Goal: Task Accomplishment & Management: Complete application form

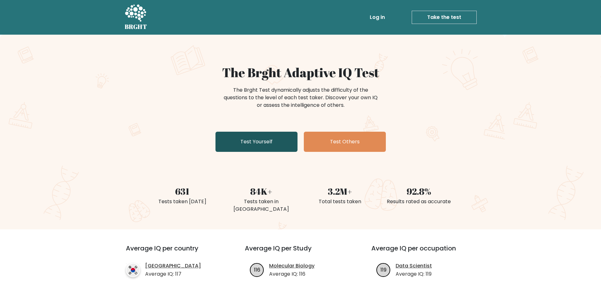
click at [244, 146] on link "Test Yourself" at bounding box center [256, 142] width 82 height 20
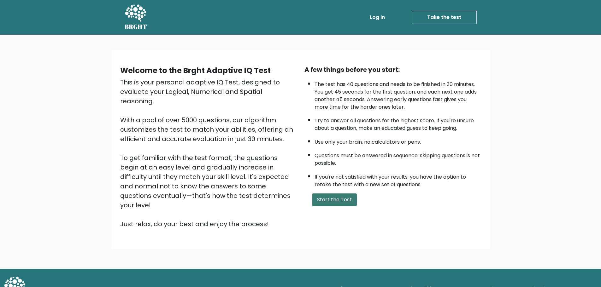
click at [326, 206] on button "Start the Test" at bounding box center [334, 200] width 45 height 13
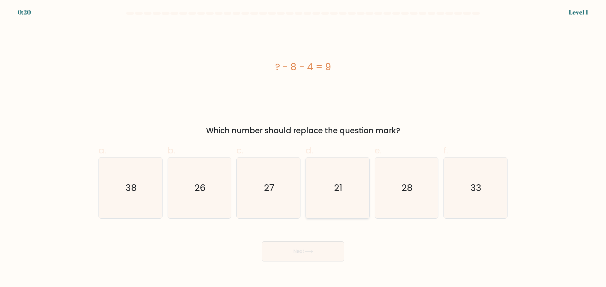
drag, startPoint x: 369, startPoint y: 190, endPoint x: 360, endPoint y: 192, distance: 9.5
click at [361, 192] on div "d. 21" at bounding box center [337, 181] width 69 height 74
click at [356, 193] on icon "21" at bounding box center [337, 188] width 61 height 61
click at [303, 148] on input "d. 21" at bounding box center [303, 146] width 0 height 4
radio input "true"
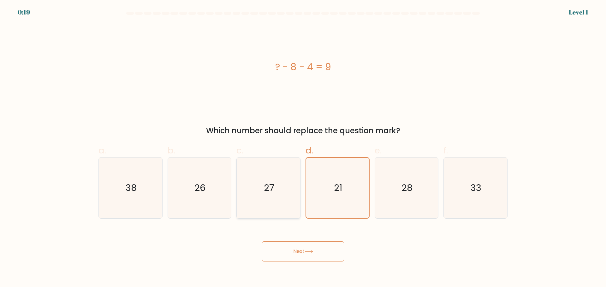
click at [283, 189] on icon "27" at bounding box center [268, 188] width 61 height 61
click at [303, 148] on input "c. 27" at bounding box center [303, 146] width 0 height 4
radio input "true"
click at [229, 183] on icon "26" at bounding box center [199, 188] width 61 height 61
click at [303, 148] on input "b. 26" at bounding box center [303, 146] width 0 height 4
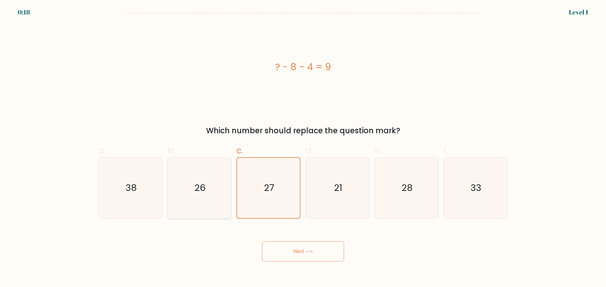
radio input "true"
click at [160, 188] on icon "38" at bounding box center [130, 188] width 61 height 61
click at [303, 148] on input "a. 38" at bounding box center [303, 146] width 0 height 4
radio input "true"
click at [356, 193] on icon "21" at bounding box center [337, 188] width 61 height 61
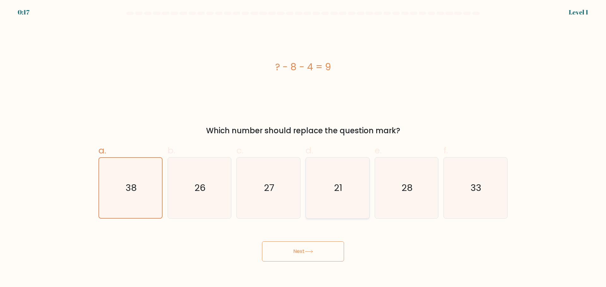
click at [303, 148] on input "d. 21" at bounding box center [303, 146] width 0 height 4
radio input "true"
click at [399, 187] on icon "28" at bounding box center [406, 188] width 61 height 61
click at [303, 148] on input "e. 28" at bounding box center [303, 146] width 0 height 4
radio input "true"
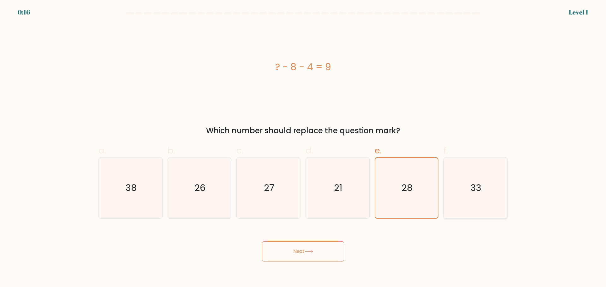
click at [464, 180] on icon "33" at bounding box center [475, 188] width 61 height 61
click at [303, 148] on input "f. 33" at bounding box center [303, 146] width 0 height 4
radio input "true"
click at [389, 202] on icon "28" at bounding box center [406, 188] width 61 height 61
click at [303, 148] on input "e. 28" at bounding box center [303, 146] width 0 height 4
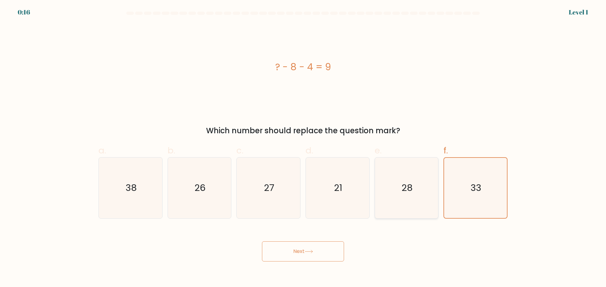
radio input "true"
click at [317, 187] on icon "21" at bounding box center [337, 188] width 61 height 61
click at [303, 148] on input "d. 21" at bounding box center [303, 146] width 0 height 4
radio input "true"
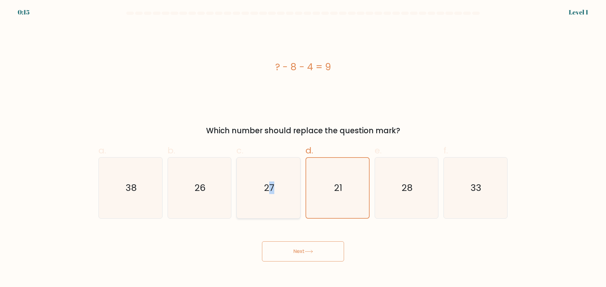
click at [267, 193] on text "27" at bounding box center [269, 188] width 10 height 13
drag, startPoint x: 227, startPoint y: 193, endPoint x: 210, endPoint y: 192, distance: 17.1
click at [215, 193] on div "a. 38 b. 26 c." at bounding box center [303, 179] width 414 height 80
click at [209, 191] on icon "26" at bounding box center [199, 188] width 61 height 61
click at [303, 148] on input "b. 26" at bounding box center [303, 146] width 0 height 4
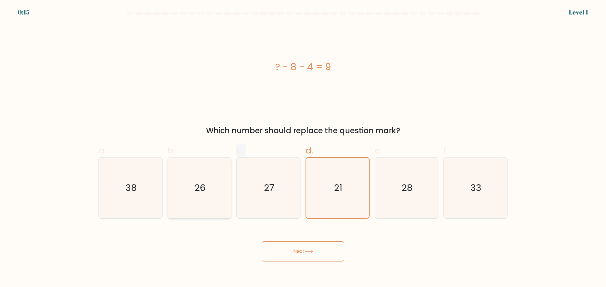
radio input "true"
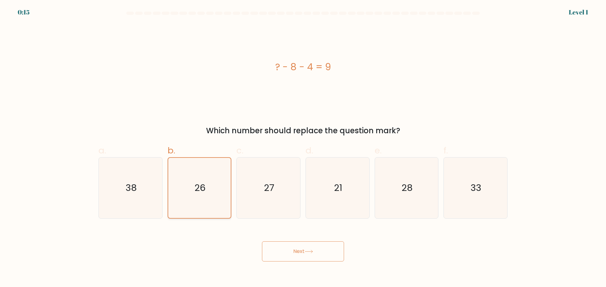
click at [195, 190] on text "26" at bounding box center [199, 188] width 11 height 13
click at [303, 148] on input "b. 26" at bounding box center [303, 146] width 0 height 4
click at [247, 187] on icon "27" at bounding box center [268, 188] width 61 height 61
click at [303, 148] on input "c. 27" at bounding box center [303, 146] width 0 height 4
radio input "true"
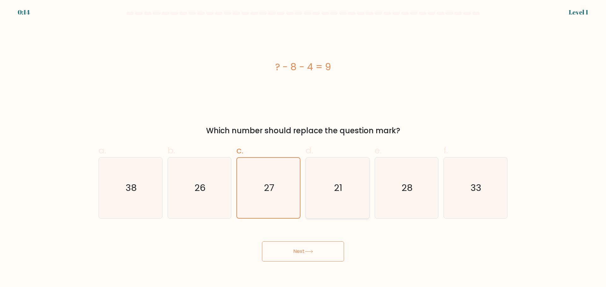
drag, startPoint x: 308, startPoint y: 192, endPoint x: 333, endPoint y: 192, distance: 24.6
click at [313, 193] on icon "21" at bounding box center [337, 188] width 61 height 61
click at [303, 148] on input "d. 21" at bounding box center [303, 146] width 0 height 4
radio input "true"
click at [350, 193] on icon "21" at bounding box center [337, 188] width 60 height 60
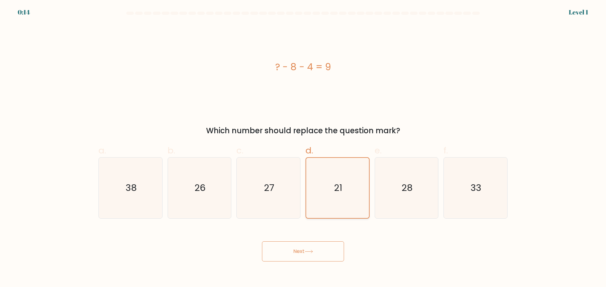
click at [303, 148] on input "d. 21" at bounding box center [303, 146] width 0 height 4
click at [407, 189] on text "28" at bounding box center [406, 188] width 11 height 13
click at [303, 148] on input "e. 28" at bounding box center [303, 146] width 0 height 4
radio input "true"
drag, startPoint x: 344, startPoint y: 169, endPoint x: 329, endPoint y: 167, distance: 14.6
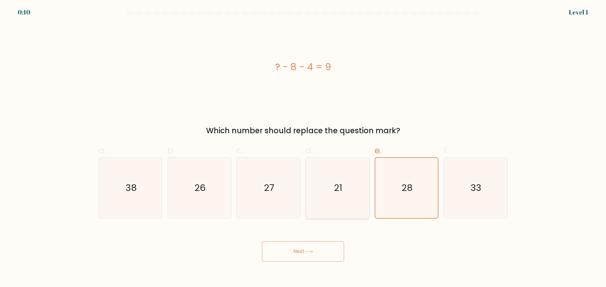
click at [340, 170] on icon "21" at bounding box center [337, 188] width 61 height 61
click at [332, 165] on icon "21" at bounding box center [337, 188] width 61 height 61
click at [303, 148] on input "d. 21" at bounding box center [303, 146] width 0 height 4
radio input "true"
click at [317, 252] on button "Next" at bounding box center [303, 252] width 82 height 20
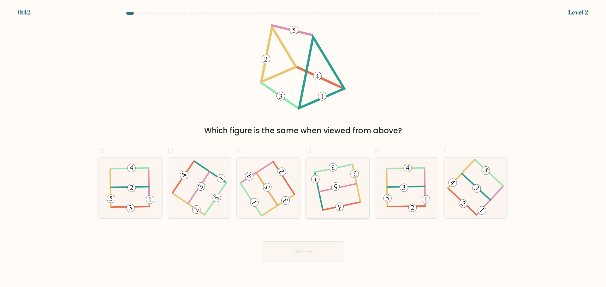
click at [327, 180] on icon at bounding box center [337, 188] width 48 height 49
click at [303, 148] on input "d." at bounding box center [303, 146] width 0 height 4
radio input "true"
click at [323, 253] on button "Next" at bounding box center [303, 252] width 82 height 20
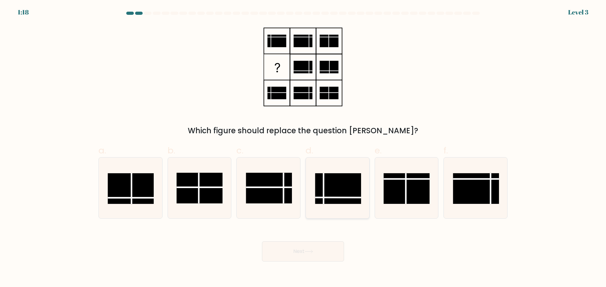
click at [323, 183] on line at bounding box center [323, 189] width 0 height 31
click at [303, 148] on input "d." at bounding box center [303, 146] width 0 height 4
radio input "true"
click at [316, 249] on button "Next" at bounding box center [303, 252] width 82 height 20
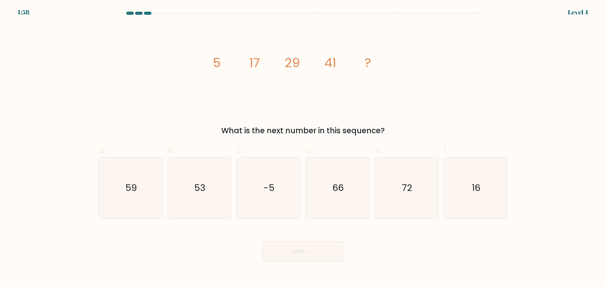
click at [147, 14] on div at bounding box center [148, 13] width 8 height 3
drag, startPoint x: 226, startPoint y: 170, endPoint x: 213, endPoint y: 167, distance: 13.8
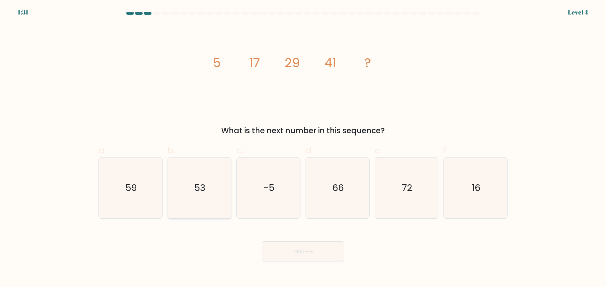
click at [226, 170] on icon "53" at bounding box center [199, 188] width 61 height 61
click at [303, 148] on input "b. 53" at bounding box center [303, 146] width 0 height 4
radio input "true"
click at [292, 257] on button "Next" at bounding box center [303, 252] width 82 height 20
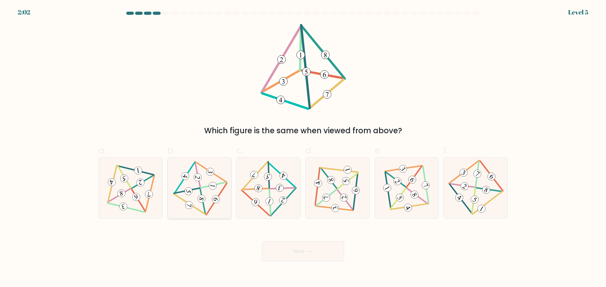
click at [221, 164] on icon at bounding box center [199, 188] width 50 height 49
click at [303, 148] on input "b." at bounding box center [303, 146] width 0 height 4
radio input "true"
click at [302, 261] on button "Next" at bounding box center [303, 252] width 82 height 20
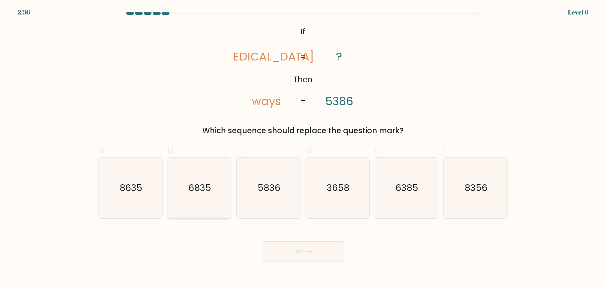
click at [210, 202] on icon "6835" at bounding box center [199, 188] width 61 height 61
click at [303, 148] on input "b. 6835" at bounding box center [303, 146] width 0 height 4
radio input "true"
click at [317, 256] on button "Next" at bounding box center [303, 252] width 82 height 20
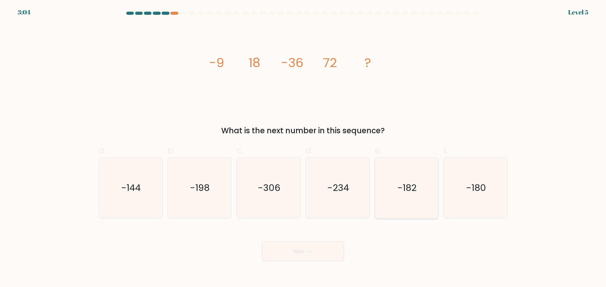
click at [393, 202] on icon "-182" at bounding box center [406, 188] width 61 height 61
click at [303, 148] on input "e. -182" at bounding box center [303, 146] width 0 height 4
radio input "true"
click at [333, 250] on button "Next" at bounding box center [303, 252] width 82 height 20
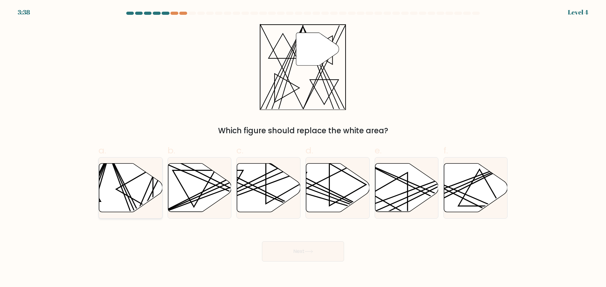
click at [150, 173] on icon at bounding box center [130, 188] width 63 height 50
click at [303, 148] on input "a." at bounding box center [303, 146] width 0 height 4
radio input "true"
click at [302, 259] on button "Next" at bounding box center [303, 252] width 82 height 20
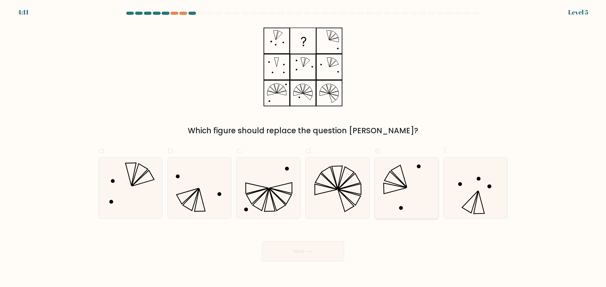
click at [398, 200] on icon at bounding box center [406, 188] width 61 height 61
click at [303, 148] on input "e." at bounding box center [303, 146] width 0 height 4
radio input "true"
click at [362, 189] on icon at bounding box center [337, 188] width 61 height 61
click at [303, 148] on input "d." at bounding box center [303, 146] width 0 height 4
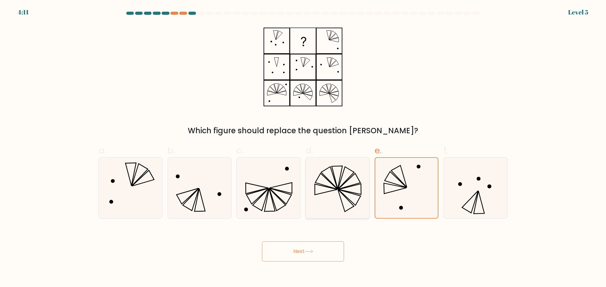
radio input "true"
click at [397, 196] on icon at bounding box center [406, 188] width 61 height 61
click at [303, 148] on input "e." at bounding box center [303, 146] width 0 height 4
radio input "true"
click at [217, 200] on icon at bounding box center [199, 188] width 61 height 61
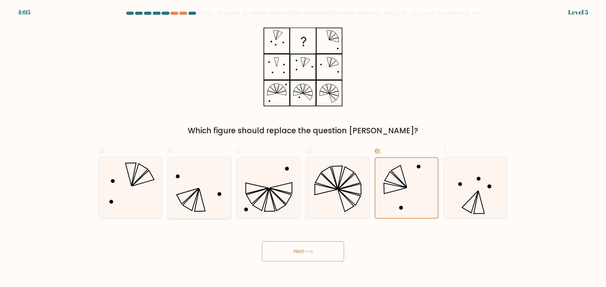
click at [303, 148] on input "b." at bounding box center [303, 146] width 0 height 4
radio input "true"
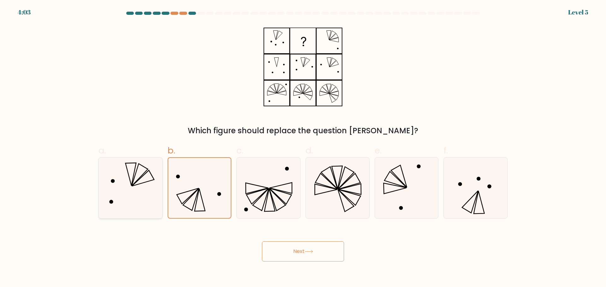
click at [136, 202] on icon at bounding box center [130, 188] width 61 height 61
click at [303, 148] on input "a." at bounding box center [303, 146] width 0 height 4
radio input "true"
click at [313, 250] on icon at bounding box center [308, 251] width 9 height 3
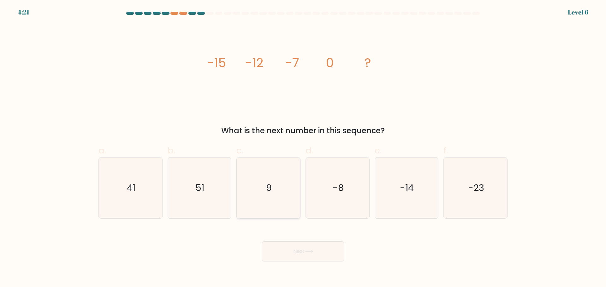
click at [287, 181] on icon "9" at bounding box center [268, 188] width 61 height 61
click at [303, 148] on input "c. 9" at bounding box center [303, 146] width 0 height 4
radio input "true"
click at [321, 247] on button "Next" at bounding box center [303, 252] width 82 height 20
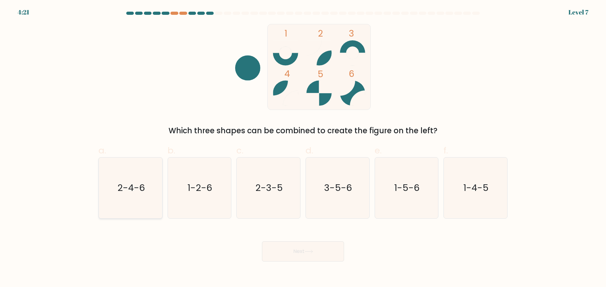
click at [131, 188] on text "2-4-6" at bounding box center [130, 188] width 27 height 13
click at [303, 148] on input "a. 2-4-6" at bounding box center [303, 146] width 0 height 4
radio input "true"
click at [307, 256] on button "Next" at bounding box center [303, 252] width 82 height 20
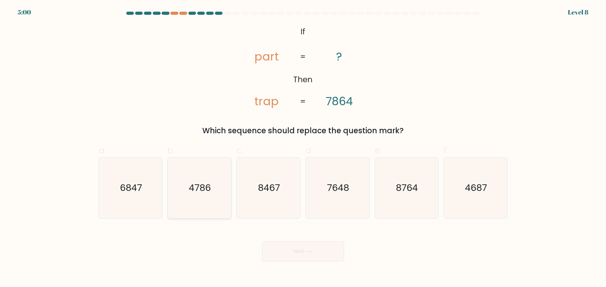
click at [199, 203] on icon "4786" at bounding box center [199, 188] width 61 height 61
click at [303, 148] on input "b. 4786" at bounding box center [303, 146] width 0 height 4
radio input "true"
click at [354, 200] on icon "7648" at bounding box center [337, 188] width 61 height 61
click at [303, 148] on input "d. 7648" at bounding box center [303, 146] width 0 height 4
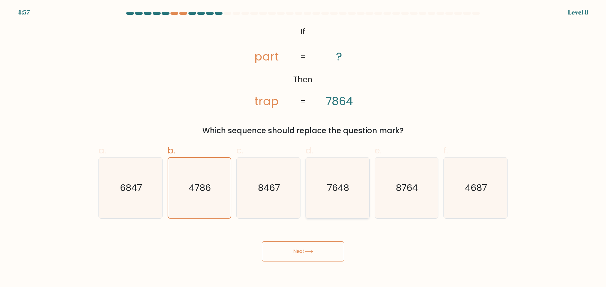
radio input "true"
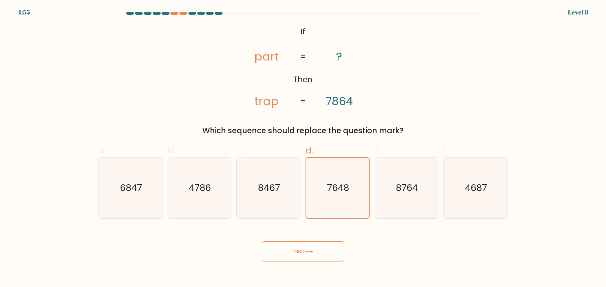
click at [416, 246] on div "Next" at bounding box center [303, 244] width 416 height 35
click at [470, 207] on icon "4687" at bounding box center [475, 188] width 61 height 61
click at [303, 148] on input "f. 4687" at bounding box center [303, 146] width 0 height 4
radio input "true"
click at [318, 254] on button "Next" at bounding box center [303, 252] width 82 height 20
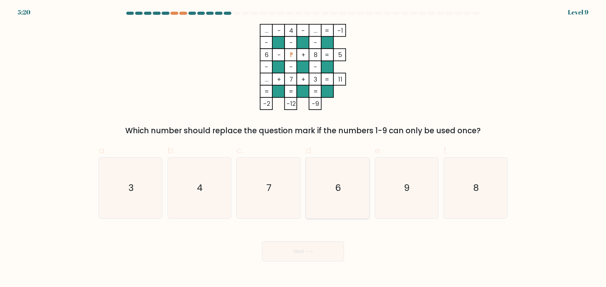
click at [344, 184] on icon "6" at bounding box center [337, 188] width 61 height 61
click at [303, 148] on input "d. 6" at bounding box center [303, 146] width 0 height 4
radio input "true"
click at [298, 178] on icon "7" at bounding box center [268, 188] width 61 height 61
click at [303, 148] on input "c. 7" at bounding box center [303, 146] width 0 height 4
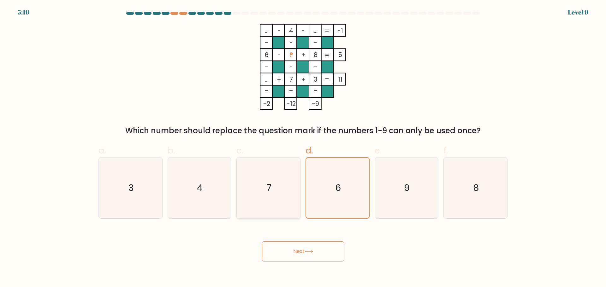
radio input "true"
click at [328, 247] on button "Next" at bounding box center [303, 252] width 82 height 20
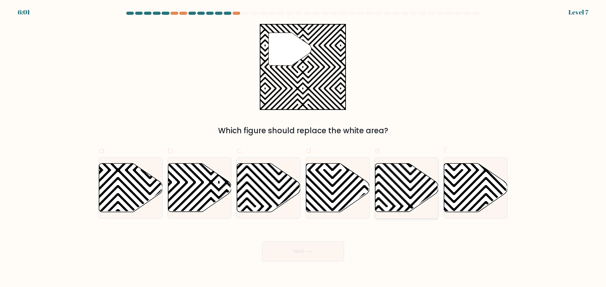
click at [401, 184] on icon at bounding box center [406, 187] width 63 height 49
click at [303, 148] on input "e." at bounding box center [303, 146] width 0 height 4
radio input "true"
click at [339, 188] on icon at bounding box center [396, 162] width 128 height 128
click at [303, 148] on input "d." at bounding box center [303, 146] width 0 height 4
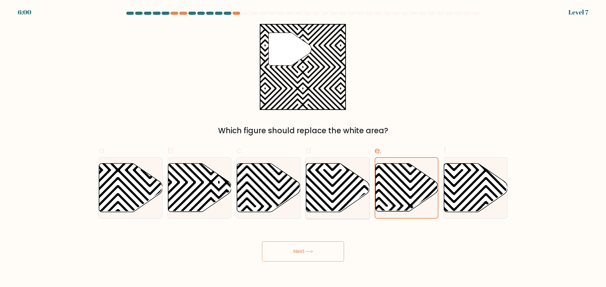
radio input "true"
click at [283, 196] on icon at bounding box center [247, 214] width 128 height 128
click at [303, 148] on input "c." at bounding box center [303, 146] width 0 height 4
radio input "true"
click at [347, 198] on icon at bounding box center [337, 187] width 63 height 49
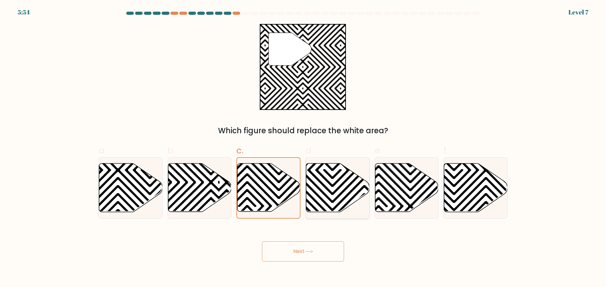
click at [303, 148] on input "d." at bounding box center [303, 146] width 0 height 4
radio input "true"
click at [418, 191] on icon at bounding box center [379, 214] width 128 height 128
click at [303, 148] on input "e." at bounding box center [303, 146] width 0 height 4
radio input "true"
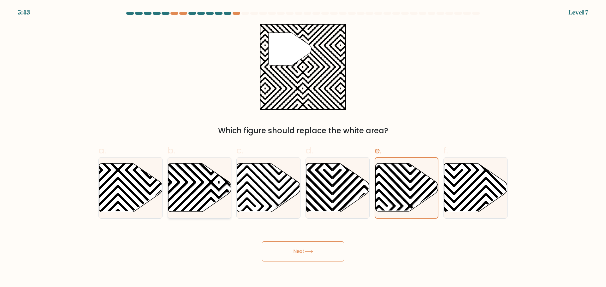
click at [211, 183] on icon at bounding box center [219, 214] width 128 height 128
click at [303, 148] on input "b." at bounding box center [303, 146] width 0 height 4
radio input "true"
click at [148, 186] on icon at bounding box center [150, 162] width 128 height 128
click at [303, 148] on input "a." at bounding box center [303, 146] width 0 height 4
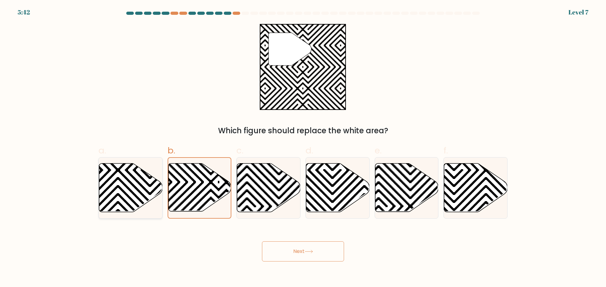
radio input "true"
click at [223, 202] on icon at bounding box center [219, 214] width 128 height 128
click at [303, 148] on input "b." at bounding box center [303, 146] width 0 height 4
radio input "true"
click at [460, 209] on icon at bounding box center [475, 187] width 63 height 49
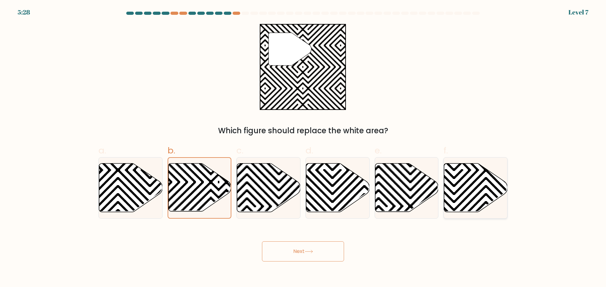
click at [303, 148] on input "f." at bounding box center [303, 146] width 0 height 4
radio input "true"
click at [196, 191] on icon at bounding box center [199, 187] width 63 height 49
click at [303, 148] on input "b." at bounding box center [303, 146] width 0 height 4
radio input "true"
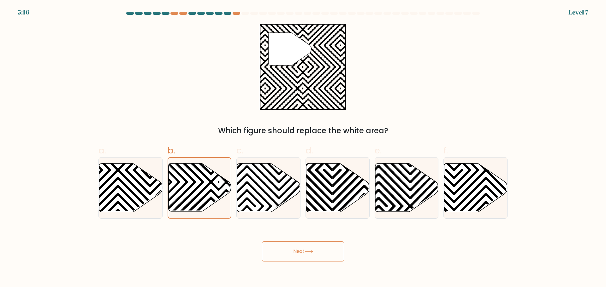
click at [316, 257] on button "Next" at bounding box center [303, 252] width 82 height 20
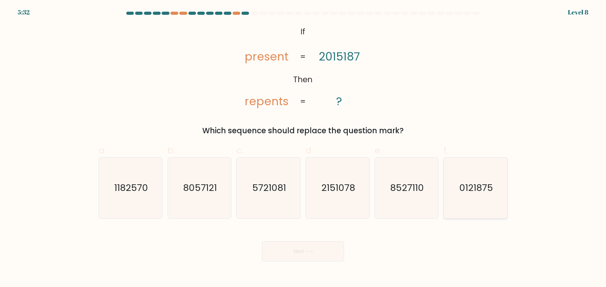
click at [474, 193] on text "0121875" at bounding box center [476, 188] width 34 height 13
click at [303, 148] on input "f. 0121875" at bounding box center [303, 146] width 0 height 4
radio input "true"
click at [319, 262] on body "5:30 Level 8 If" at bounding box center [303, 143] width 606 height 287
click at [310, 260] on button "Next" at bounding box center [303, 252] width 82 height 20
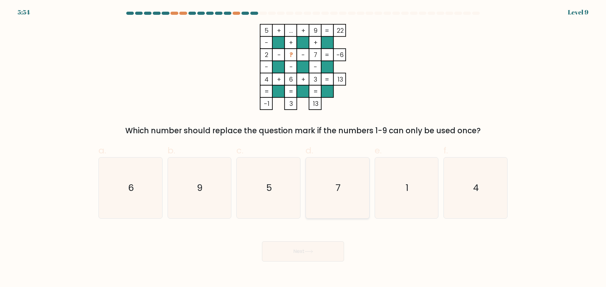
click at [362, 167] on icon "7" at bounding box center [337, 188] width 61 height 61
click at [303, 148] on input "d. 7" at bounding box center [303, 146] width 0 height 4
radio input "true"
click at [327, 263] on body "5:52 Level 9" at bounding box center [303, 143] width 606 height 287
click at [338, 259] on button "Next" at bounding box center [303, 252] width 82 height 20
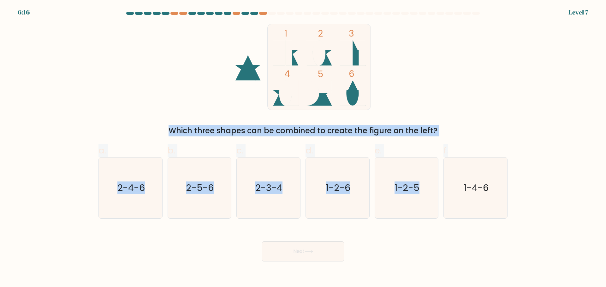
click at [605, 174] on form at bounding box center [303, 137] width 606 height 250
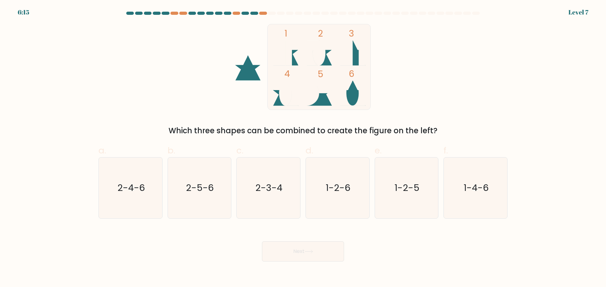
click at [432, 44] on div "1 2 3 4 5 6 Which three shapes can be combined to create the figure on the left?" at bounding box center [303, 80] width 416 height 113
click at [147, 197] on icon "2-4-6" at bounding box center [130, 188] width 61 height 61
click at [303, 148] on input "a. 2-4-6" at bounding box center [303, 146] width 0 height 4
radio input "true"
click at [286, 255] on button "Next" at bounding box center [303, 252] width 82 height 20
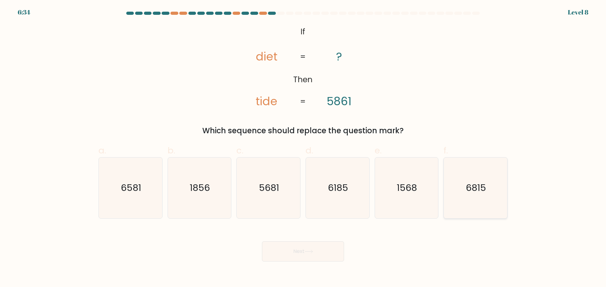
click at [474, 203] on icon "6815" at bounding box center [475, 188] width 61 height 61
click at [303, 148] on input "f. 6815" at bounding box center [303, 146] width 0 height 4
radio input "true"
click at [338, 253] on div "Next" at bounding box center [303, 244] width 416 height 35
click at [320, 248] on button "Next" at bounding box center [303, 252] width 82 height 20
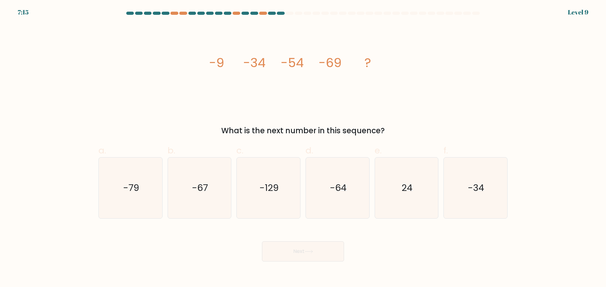
drag, startPoint x: 254, startPoint y: 133, endPoint x: 379, endPoint y: 135, distance: 125.0
click at [379, 135] on div "What is the next number in this sequence?" at bounding box center [302, 130] width 401 height 11
click at [264, 194] on icon "-129" at bounding box center [268, 188] width 61 height 61
click at [303, 148] on input "c. -129" at bounding box center [303, 146] width 0 height 4
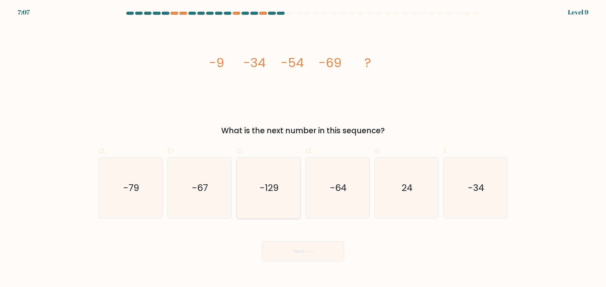
radio input "true"
click at [328, 258] on button "Next" at bounding box center [303, 252] width 82 height 20
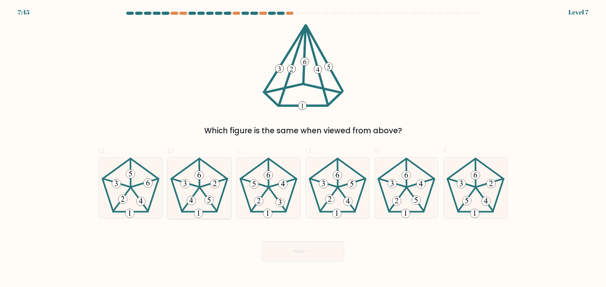
click at [224, 178] on icon at bounding box center [199, 188] width 61 height 61
click at [303, 148] on input "b." at bounding box center [303, 146] width 0 height 4
radio input "true"
click at [312, 256] on button "Next" at bounding box center [303, 252] width 82 height 20
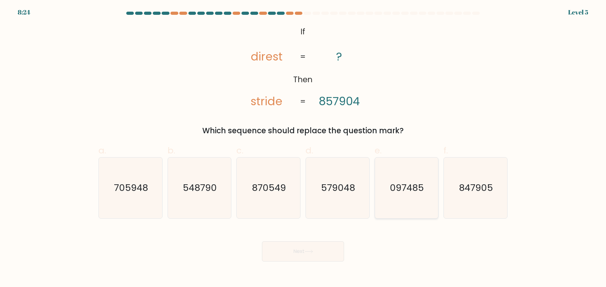
click at [398, 190] on text "097485" at bounding box center [407, 188] width 34 height 13
click at [303, 148] on input "e. 097485" at bounding box center [303, 146] width 0 height 4
radio input "true"
drag, startPoint x: 322, startPoint y: 251, endPoint x: 323, endPoint y: 245, distance: 6.1
click at [322, 251] on button "Next" at bounding box center [303, 252] width 82 height 20
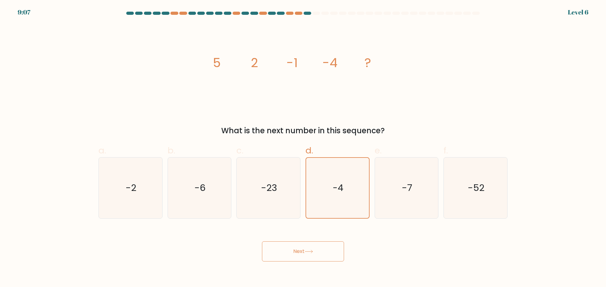
click at [318, 254] on button "Next" at bounding box center [303, 252] width 82 height 20
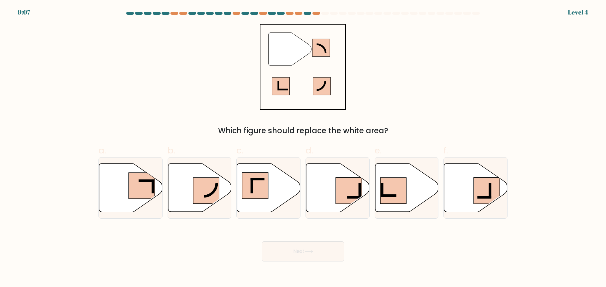
click at [330, 206] on icon at bounding box center [337, 187] width 63 height 49
click at [303, 148] on input "d." at bounding box center [303, 146] width 0 height 4
radio input "true"
click at [319, 244] on button "Next" at bounding box center [303, 252] width 82 height 20
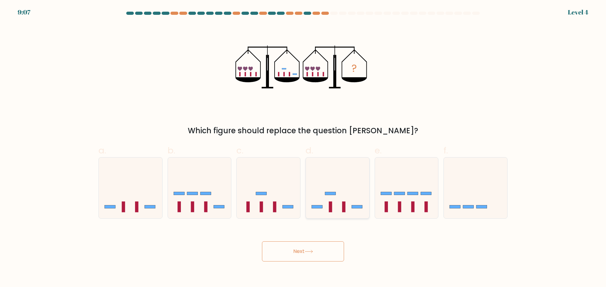
click at [324, 192] on icon at bounding box center [337, 188] width 63 height 52
click at [303, 148] on input "d." at bounding box center [303, 146] width 0 height 4
radio input "true"
click at [312, 253] on icon at bounding box center [308, 251] width 9 height 3
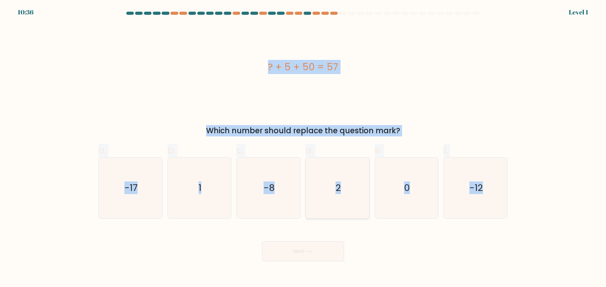
click at [311, 205] on form "a. 1" at bounding box center [303, 137] width 606 height 250
drag, startPoint x: 264, startPoint y: 245, endPoint x: 271, endPoint y: 245, distance: 7.6
click at [267, 246] on button "Next" at bounding box center [303, 252] width 82 height 20
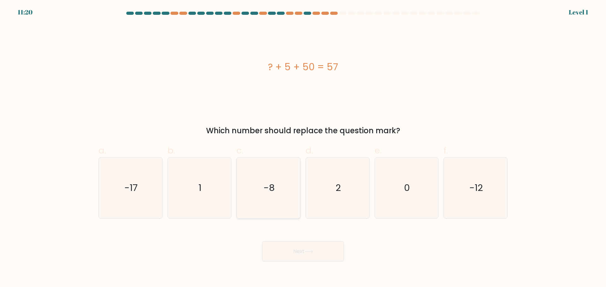
click at [287, 190] on icon "-8" at bounding box center [268, 188] width 61 height 61
click at [303, 148] on input "c. -8" at bounding box center [303, 146] width 0 height 4
radio input "true"
click at [292, 247] on button "Next" at bounding box center [303, 252] width 82 height 20
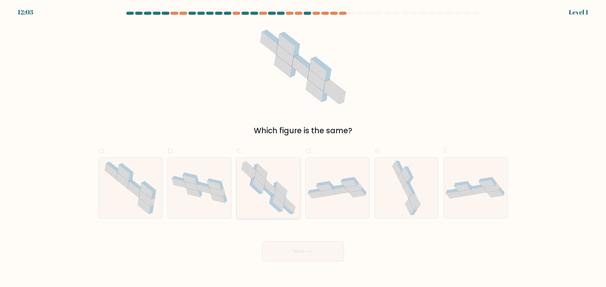
click at [286, 193] on icon at bounding box center [281, 189] width 11 height 15
click at [303, 148] on input "c." at bounding box center [303, 146] width 0 height 4
radio input "true"
click at [299, 248] on button "Next" at bounding box center [303, 252] width 82 height 20
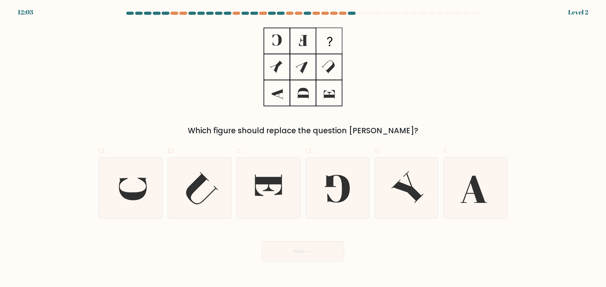
click at [290, 192] on icon at bounding box center [268, 188] width 61 height 61
click at [303, 148] on input "c." at bounding box center [303, 146] width 0 height 4
radio input "true"
click at [302, 250] on button "Next" at bounding box center [303, 252] width 82 height 20
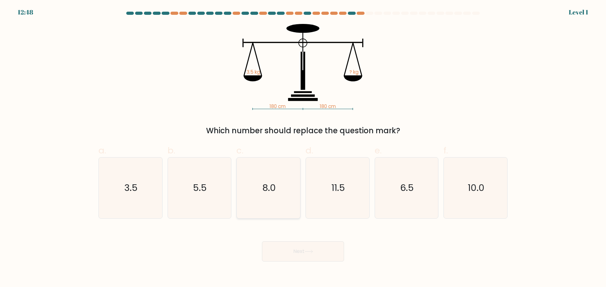
click at [276, 192] on icon "8.0" at bounding box center [268, 188] width 61 height 61
click at [303, 148] on input "c. 8.0" at bounding box center [303, 146] width 0 height 4
radio input "true"
click at [307, 257] on button "Next" at bounding box center [303, 252] width 82 height 20
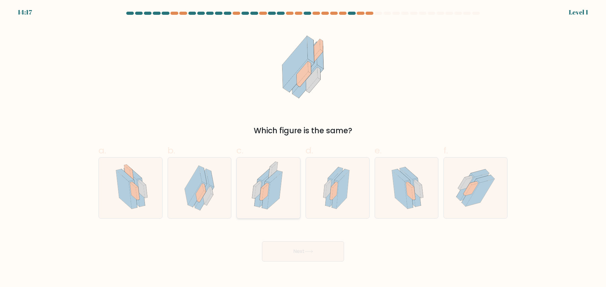
click at [288, 192] on icon at bounding box center [268, 188] width 42 height 61
click at [303, 148] on input "c." at bounding box center [303, 146] width 0 height 4
radio input "true"
click at [310, 245] on button "Next" at bounding box center [303, 252] width 82 height 20
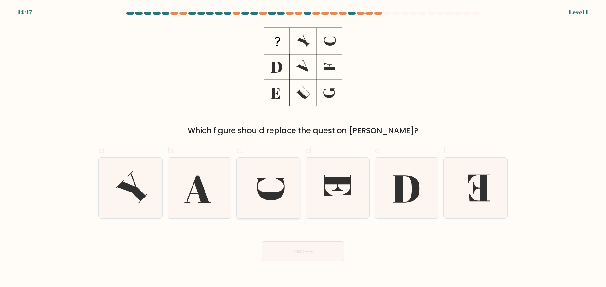
click at [294, 175] on icon at bounding box center [268, 188] width 61 height 61
click at [303, 148] on input "c." at bounding box center [303, 146] width 0 height 4
radio input "true"
drag, startPoint x: 317, startPoint y: 231, endPoint x: 312, endPoint y: 214, distance: 18.4
click at [317, 235] on div "Next" at bounding box center [303, 244] width 416 height 35
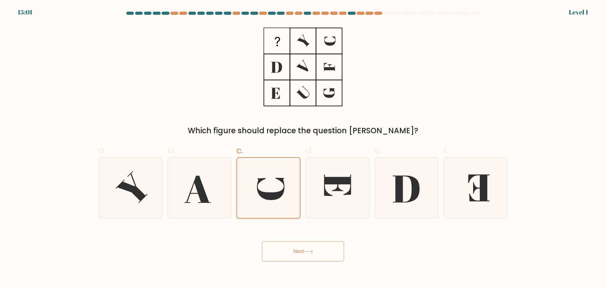
click at [300, 172] on div at bounding box center [268, 188] width 64 height 62
click at [303, 148] on input "c." at bounding box center [303, 146] width 0 height 4
drag, startPoint x: 325, startPoint y: 242, endPoint x: 329, endPoint y: 251, distance: 9.5
click at [329, 251] on div "Next" at bounding box center [303, 244] width 416 height 35
click at [316, 250] on div "Next" at bounding box center [303, 244] width 416 height 35
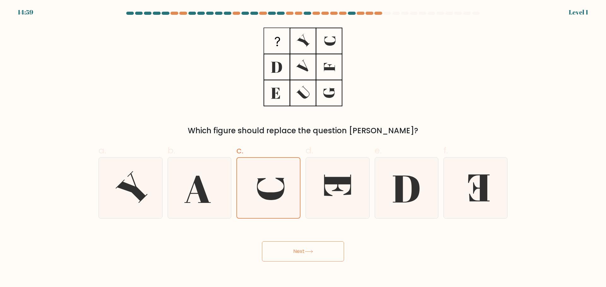
click at [304, 244] on button "Next" at bounding box center [303, 252] width 82 height 20
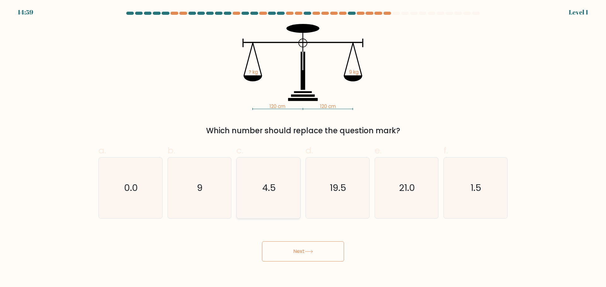
click at [280, 196] on icon "4.5" at bounding box center [268, 188] width 61 height 61
click at [303, 148] on input "c. 4.5" at bounding box center [303, 146] width 0 height 4
radio input "true"
click at [297, 243] on button "Next" at bounding box center [303, 252] width 82 height 20
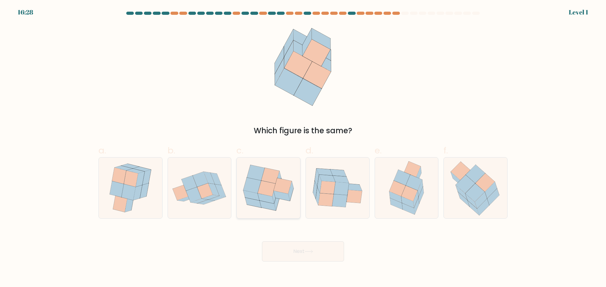
click at [289, 190] on icon at bounding box center [284, 194] width 18 height 16
click at [303, 148] on input "c." at bounding box center [303, 146] width 0 height 4
radio input "true"
click at [304, 251] on button "Next" at bounding box center [303, 252] width 82 height 20
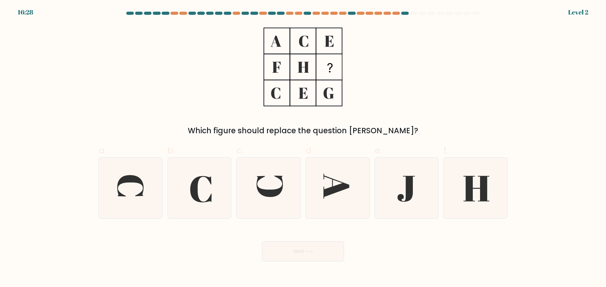
click at [290, 195] on icon at bounding box center [268, 188] width 61 height 61
click at [303, 148] on input "c." at bounding box center [303, 146] width 0 height 4
radio input "true"
click at [305, 247] on button "Next" at bounding box center [303, 252] width 82 height 20
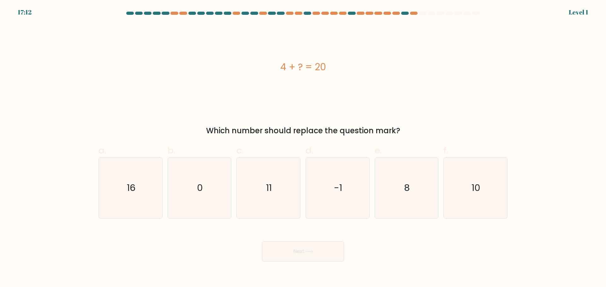
click at [297, 196] on icon "11" at bounding box center [268, 188] width 61 height 61
click at [303, 148] on input "c. 11" at bounding box center [303, 146] width 0 height 4
radio input "true"
click at [310, 249] on button "Next" at bounding box center [303, 252] width 82 height 20
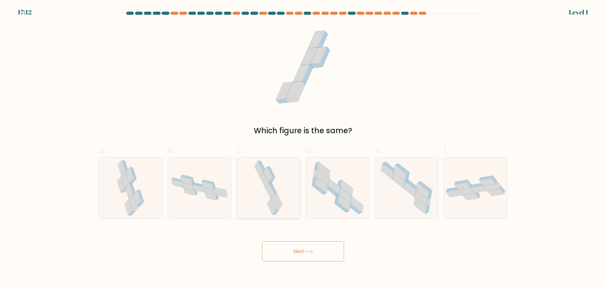
click at [296, 199] on div at bounding box center [268, 188] width 64 height 62
click at [303, 148] on input "c." at bounding box center [303, 146] width 0 height 4
radio input "true"
click at [306, 247] on button "Next" at bounding box center [303, 252] width 82 height 20
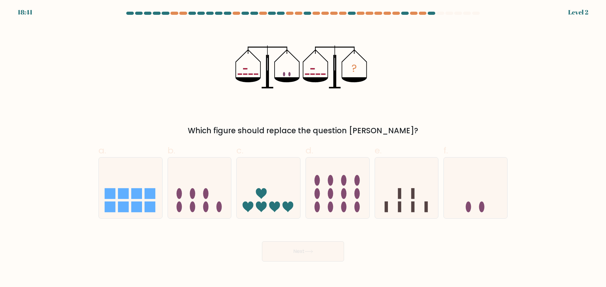
click at [297, 197] on icon at bounding box center [268, 188] width 63 height 52
click at [303, 148] on input "c." at bounding box center [303, 146] width 0 height 4
radio input "true"
click at [310, 260] on button "Next" at bounding box center [303, 252] width 82 height 20
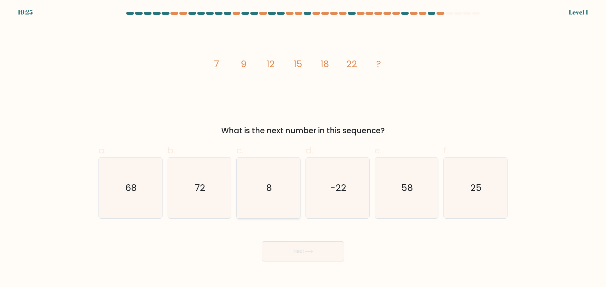
click at [291, 200] on icon "8" at bounding box center [268, 188] width 61 height 61
click at [303, 148] on input "c. 8" at bounding box center [303, 146] width 0 height 4
radio input "true"
click at [307, 246] on button "Next" at bounding box center [303, 252] width 82 height 20
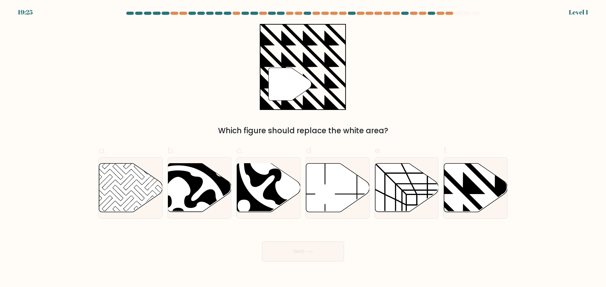
click at [292, 197] on icon at bounding box center [287, 162] width 75 height 75
click at [303, 148] on input "c." at bounding box center [303, 146] width 0 height 4
radio input "true"
click at [303, 241] on div "Next" at bounding box center [303, 244] width 416 height 35
click at [287, 189] on icon at bounding box center [288, 163] width 74 height 74
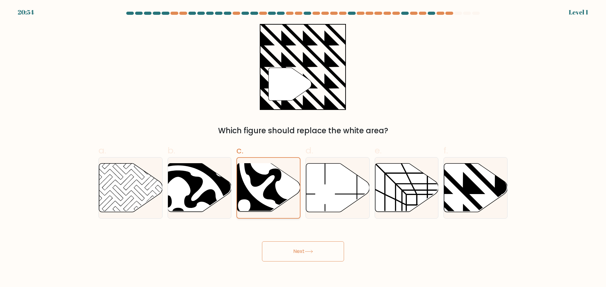
click at [303, 148] on input "c." at bounding box center [303, 146] width 0 height 4
click at [309, 242] on button "Next" at bounding box center [303, 252] width 82 height 20
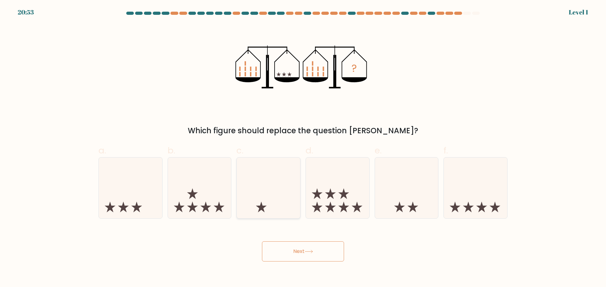
click at [286, 192] on icon at bounding box center [268, 188] width 63 height 52
click at [303, 148] on input "c." at bounding box center [303, 146] width 0 height 4
radio input "true"
click at [308, 251] on icon at bounding box center [308, 251] width 9 height 3
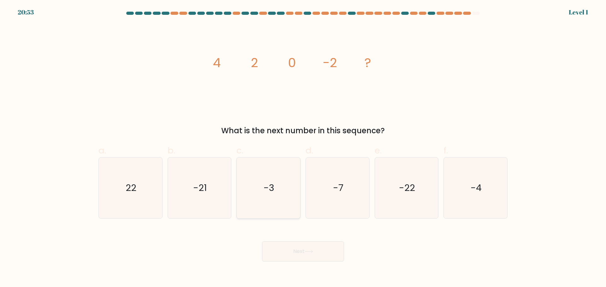
click at [281, 181] on icon "-3" at bounding box center [268, 188] width 61 height 61
click at [303, 148] on input "c. -3" at bounding box center [303, 146] width 0 height 4
radio input "true"
click at [304, 238] on div "Next" at bounding box center [303, 244] width 416 height 35
click at [309, 246] on button "Next" at bounding box center [303, 252] width 82 height 20
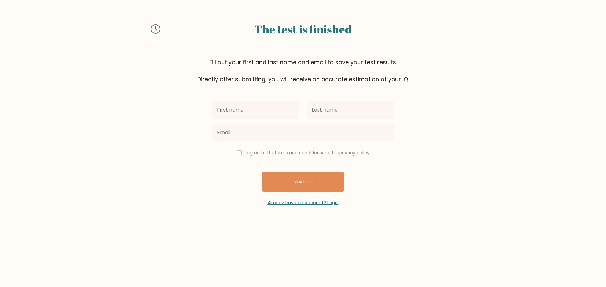
click at [306, 256] on body "The test is finished Fill out your first and last name and email to save your t…" at bounding box center [303, 143] width 606 height 287
click at [288, 108] on input "text" at bounding box center [255, 110] width 87 height 18
type input "elenor"
click at [365, 112] on input "text" at bounding box center [350, 110] width 87 height 18
type input "lows"
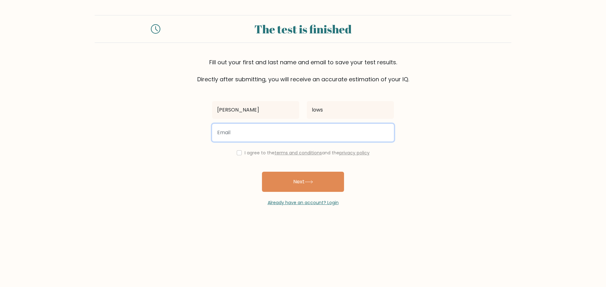
drag, startPoint x: 364, startPoint y: 137, endPoint x: 355, endPoint y: 131, distance: 11.3
click at [364, 132] on input "email" at bounding box center [303, 133] width 182 height 18
type input "wss2012.wstanton@Swale.at"
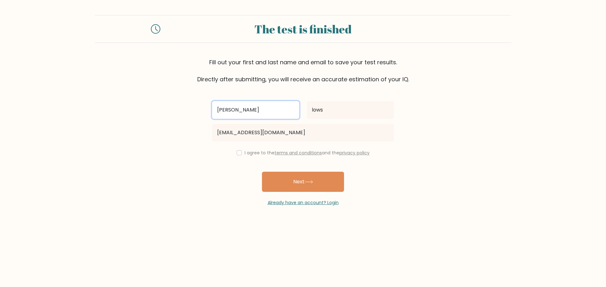
drag, startPoint x: 267, startPoint y: 103, endPoint x: 184, endPoint y: 77, distance: 86.9
click at [184, 77] on form "The test is finished Fill out your first and last name and email to save your t…" at bounding box center [303, 110] width 606 height 191
type input "wyatt"
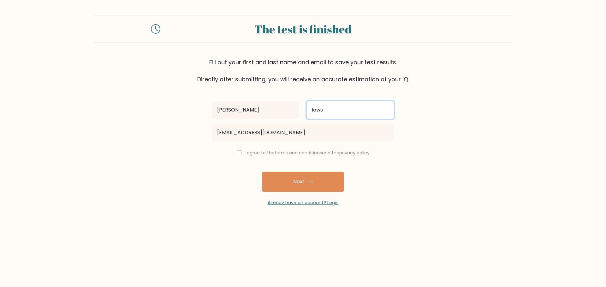
click at [321, 112] on input "lows" at bounding box center [350, 110] width 87 height 18
type input "stanton"
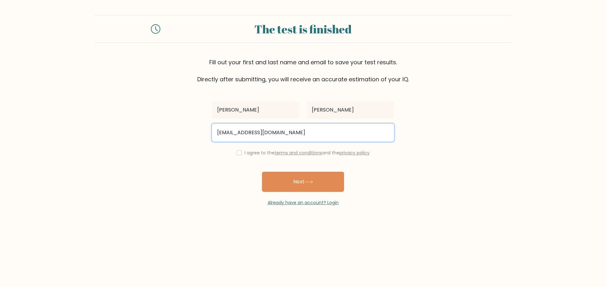
click at [237, 133] on input "wss2012.wstanton@Swale.at" at bounding box center [303, 133] width 182 height 18
type input "wss19.wstanton@Swale.at"
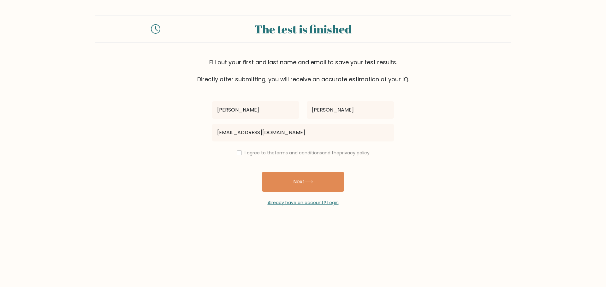
click at [241, 156] on div "I agree to the terms and conditions and the privacy policy" at bounding box center [302, 153] width 189 height 8
click at [237, 155] on input "checkbox" at bounding box center [239, 152] width 5 height 5
checkbox input "true"
click at [307, 182] on icon at bounding box center [309, 182] width 8 height 3
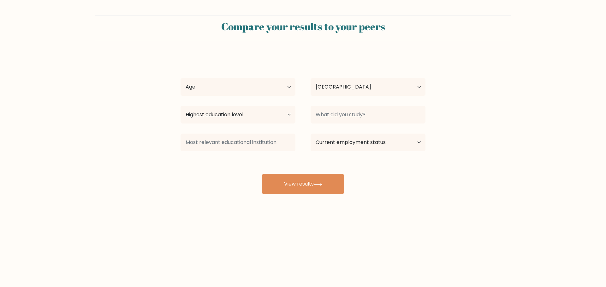
select select "GB"
click at [244, 89] on select "Age Under [DEMOGRAPHIC_DATA] [DEMOGRAPHIC_DATA] [DEMOGRAPHIC_DATA] [DEMOGRAPHIC…" at bounding box center [237, 87] width 115 height 18
click at [180, 78] on select "Age Under [DEMOGRAPHIC_DATA] [DEMOGRAPHIC_DATA] [DEMOGRAPHIC_DATA] [DEMOGRAPHIC…" at bounding box center [237, 87] width 115 height 18
click at [345, 86] on select "Country Afghanistan Albania Algeria American Samoa Andorra Angola Anguilla Anta…" at bounding box center [367, 87] width 115 height 18
click at [310, 78] on select "Country Afghanistan Albania Algeria American Samoa Andorra Angola Anguilla Anta…" at bounding box center [367, 87] width 115 height 18
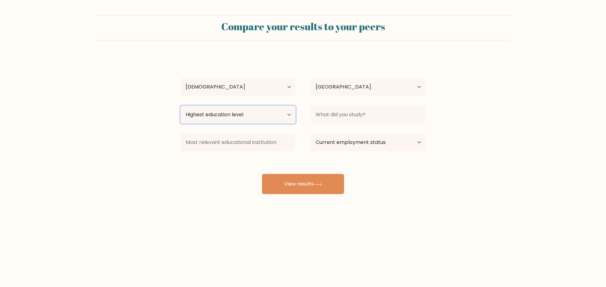
click at [276, 115] on select "Highest education level No schooling Primary Lower Secondary Upper Secondary Oc…" at bounding box center [237, 115] width 115 height 18
click at [268, 95] on select "Age Under 18 years old 18-24 years old 25-34 years old 35-44 years old 45-54 ye…" at bounding box center [237, 87] width 115 height 18
select select "18_24"
click at [180, 78] on select "Age Under 18 years old 18-24 years old 25-34 years old 35-44 years old 45-54 ye…" at bounding box center [237, 87] width 115 height 18
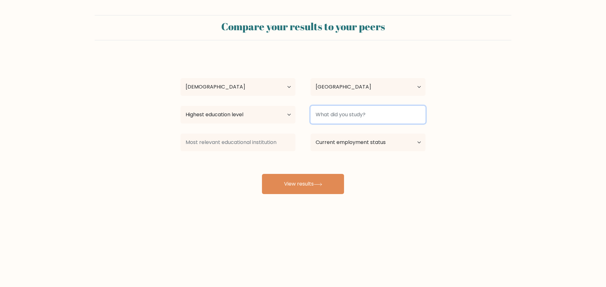
click at [338, 108] on input at bounding box center [367, 115] width 115 height 18
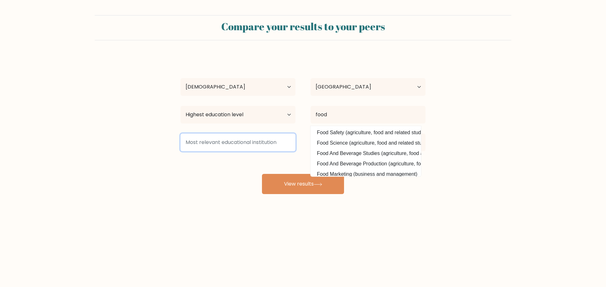
click at [233, 147] on input at bounding box center [237, 143] width 115 height 18
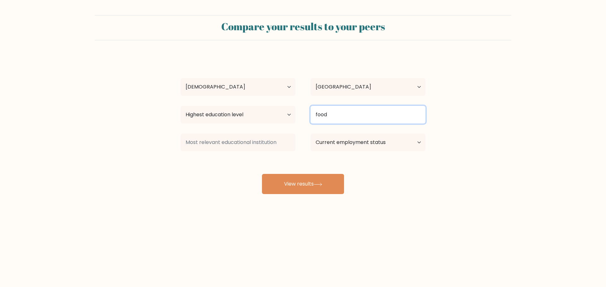
click at [328, 119] on input "food" at bounding box center [367, 115] width 115 height 18
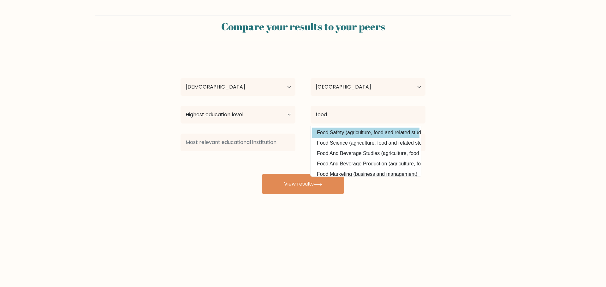
click at [346, 133] on option "Food Safety (agriculture, food and related studies)" at bounding box center [365, 133] width 107 height 10
type input "Food Safety"
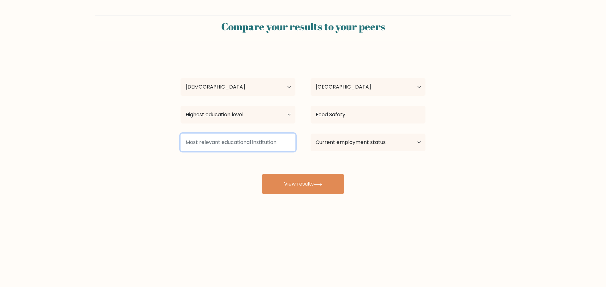
click at [262, 142] on input at bounding box center [237, 143] width 115 height 18
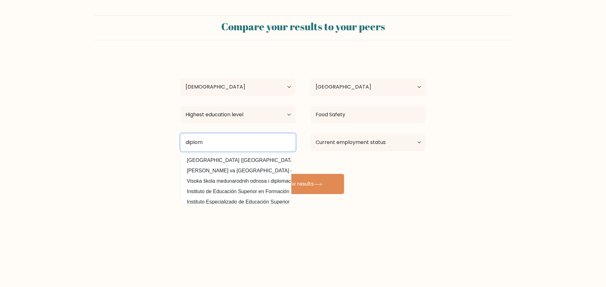
type input "diploma"
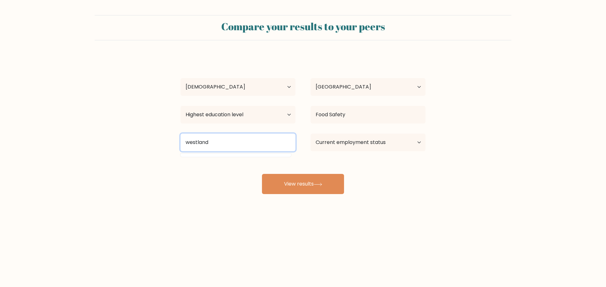
type input "westlands"
type input "uk"
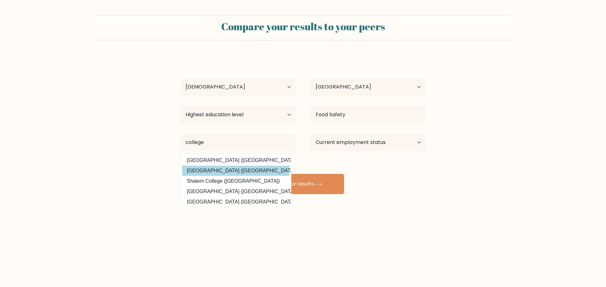
click at [208, 170] on option "Sapir College (Israel)" at bounding box center [235, 171] width 107 height 10
type input "[GEOGRAPHIC_DATA]"
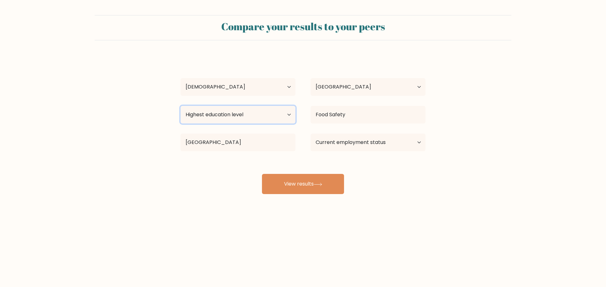
click at [217, 120] on select "Highest education level No schooling Primary Lower Secondary Upper Secondary Oc…" at bounding box center [237, 115] width 115 height 18
select select "upper_secondary"
click at [180, 106] on select "Highest education level No schooling Primary Lower Secondary Upper Secondary Oc…" at bounding box center [237, 115] width 115 height 18
click at [333, 142] on select "Current employment status Employed Student Retired Other / prefer not to answer" at bounding box center [367, 143] width 115 height 18
select select "student"
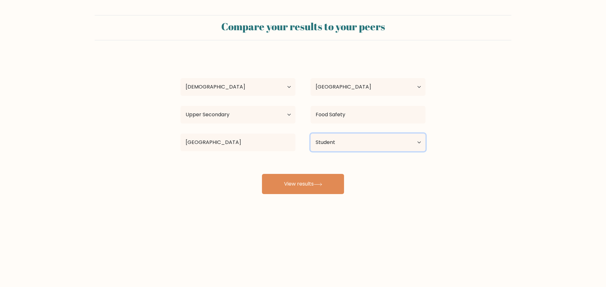
click at [310, 134] on select "Current employment status Employed Student Retired Other / prefer not to answer" at bounding box center [367, 143] width 115 height 18
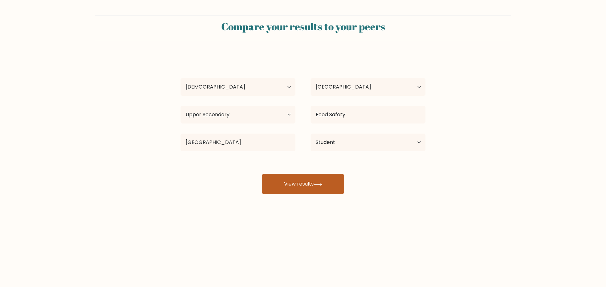
click at [313, 176] on button "View results" at bounding box center [303, 184] width 82 height 20
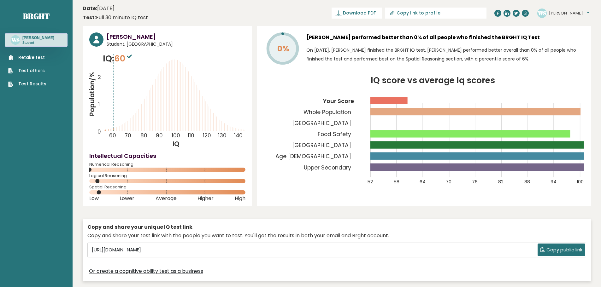
click at [121, 58] on span "60" at bounding box center [123, 59] width 19 height 12
click at [284, 49] on tspan "0%" at bounding box center [283, 48] width 12 height 11
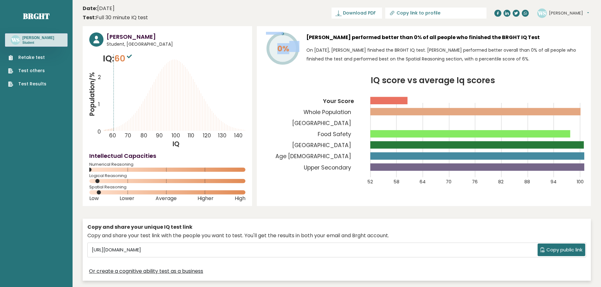
click at [284, 49] on tspan "0%" at bounding box center [283, 48] width 12 height 11
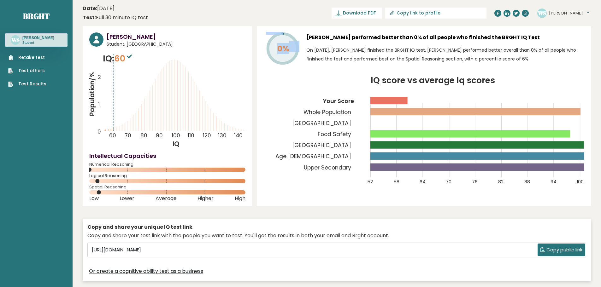
click at [281, 48] on tspan "0%" at bounding box center [283, 48] width 12 height 11
click at [280, 47] on tspan "0%" at bounding box center [283, 48] width 12 height 11
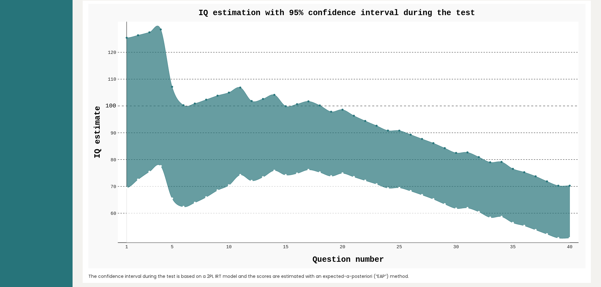
scroll to position [1003, 0]
